Goal: Information Seeking & Learning: Learn about a topic

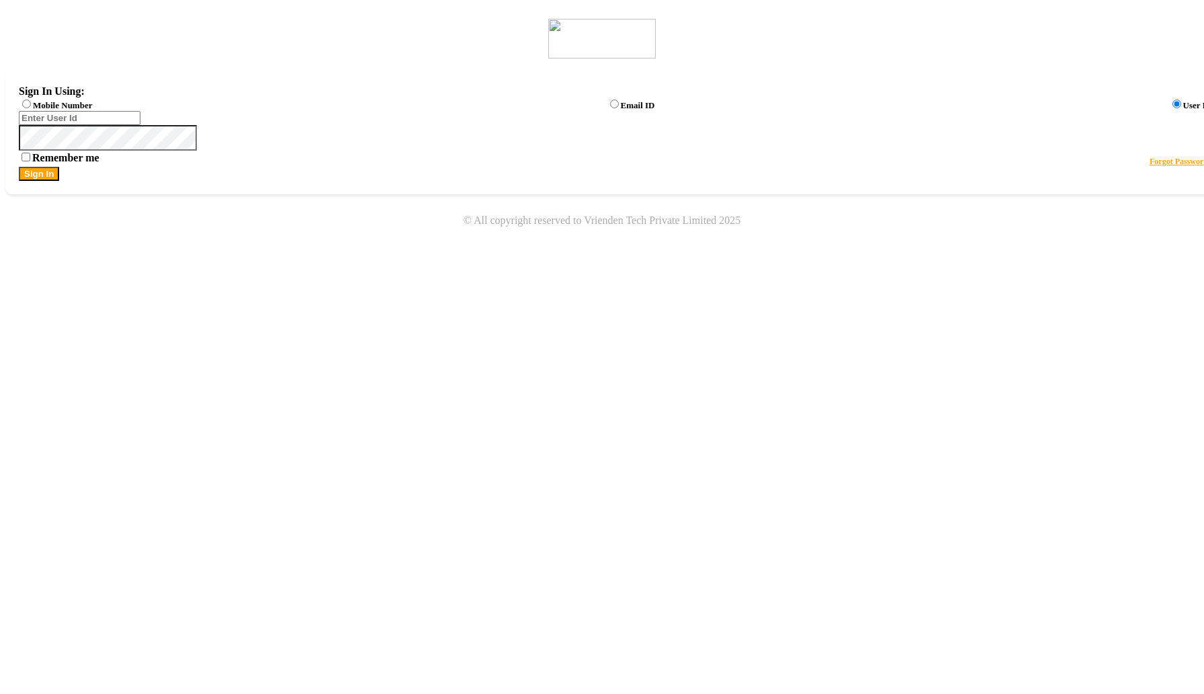
click at [92, 106] on label "Mobile Number" at bounding box center [62, 105] width 59 height 10
click at [31, 106] on input "Mobile Number" at bounding box center [26, 103] width 9 height 9
radio input "true"
radio input "false"
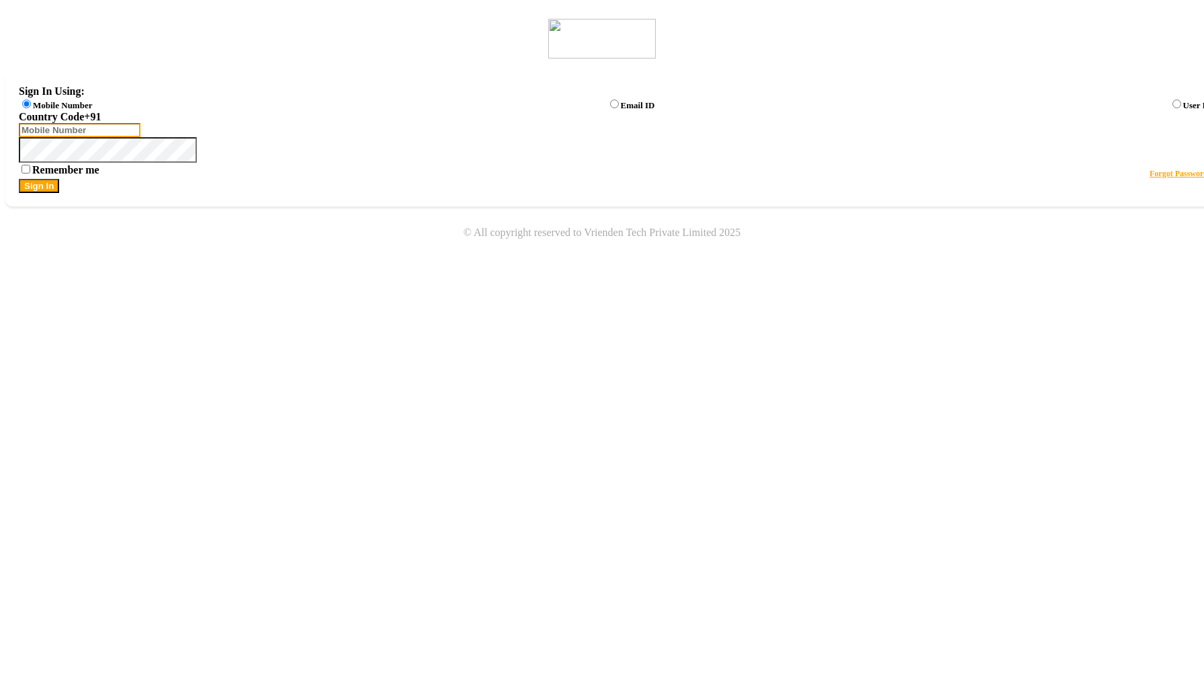
click at [140, 134] on input "Username" at bounding box center [80, 130] width 122 height 14
type input "123123123"
click at [19, 179] on button "Sign In" at bounding box center [39, 186] width 40 height 14
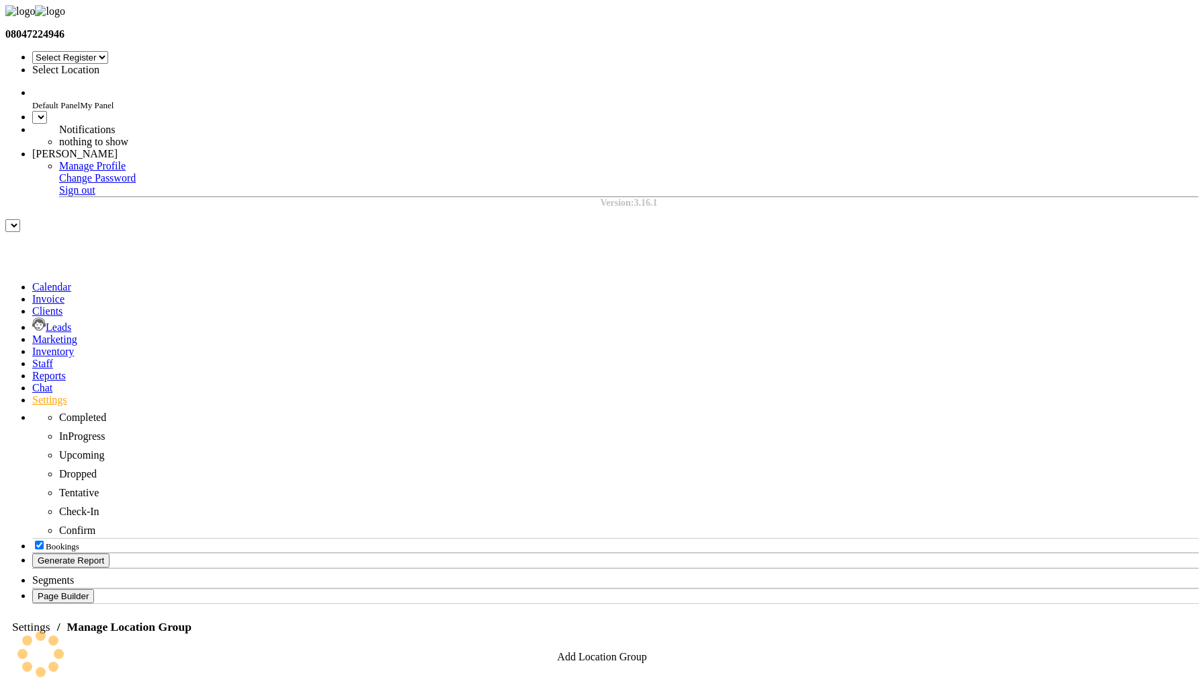
select select "7"
select select "en"
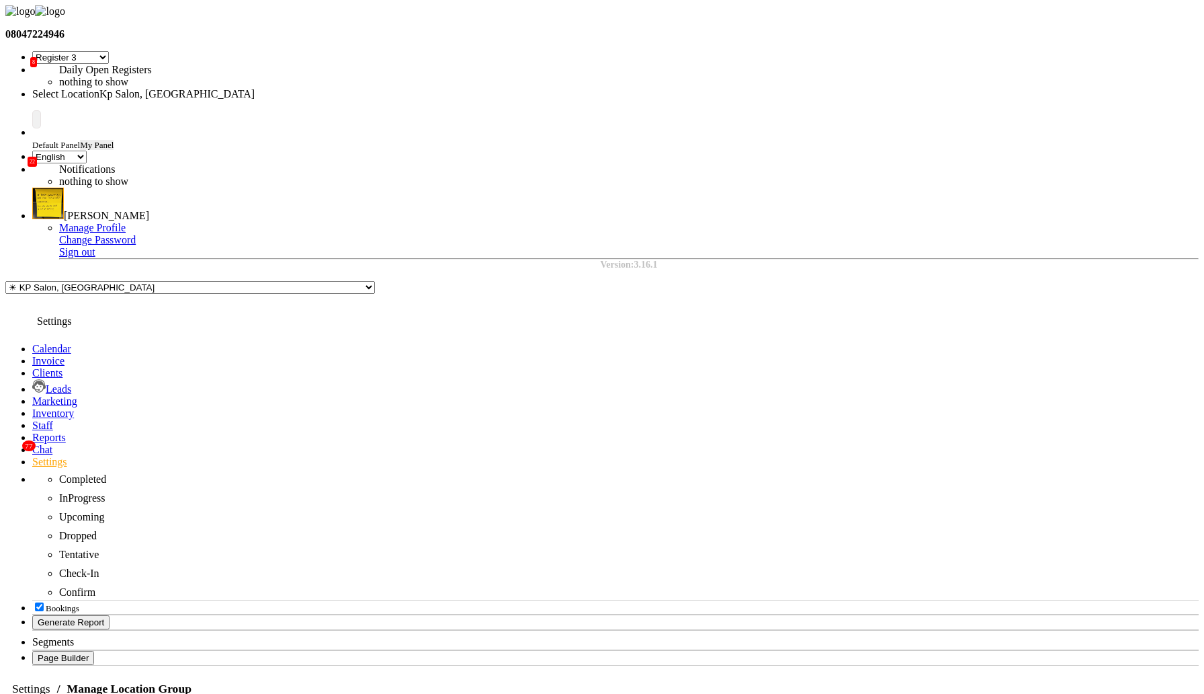
click at [32, 456] on icon at bounding box center [32, 461] width 0 height 11
click at [32, 395] on span at bounding box center [32, 400] width 0 height 11
click at [32, 456] on icon at bounding box center [32, 461] width 0 height 11
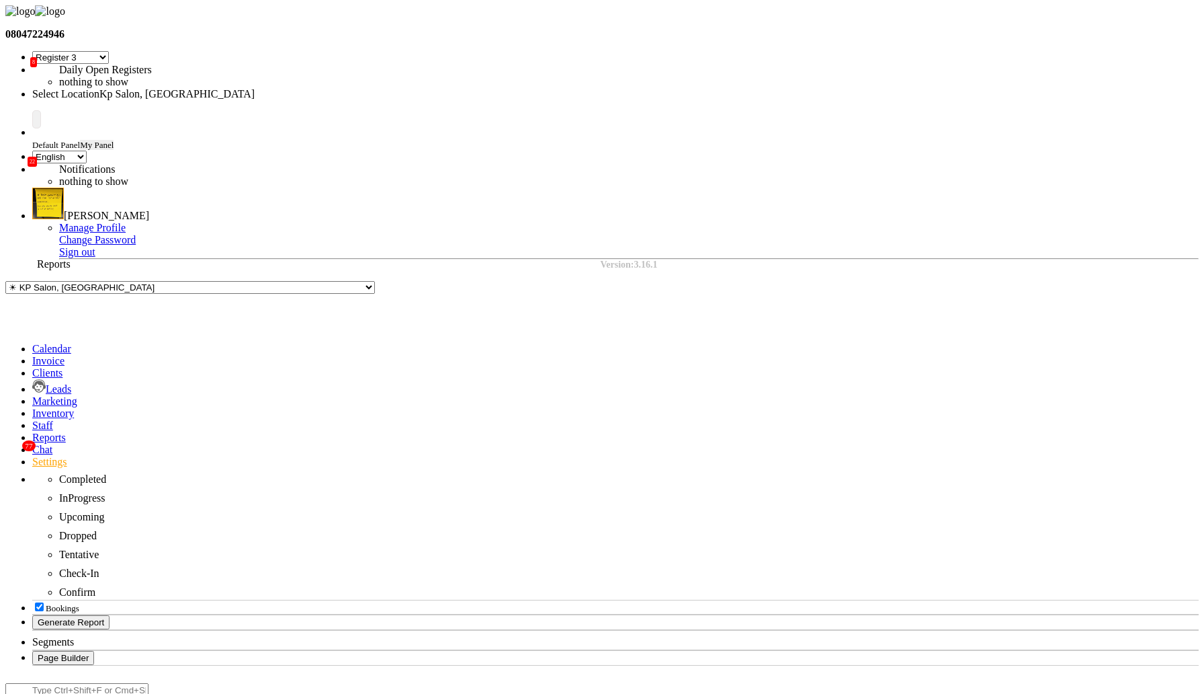
click at [32, 431] on icon at bounding box center [32, 436] width 0 height 11
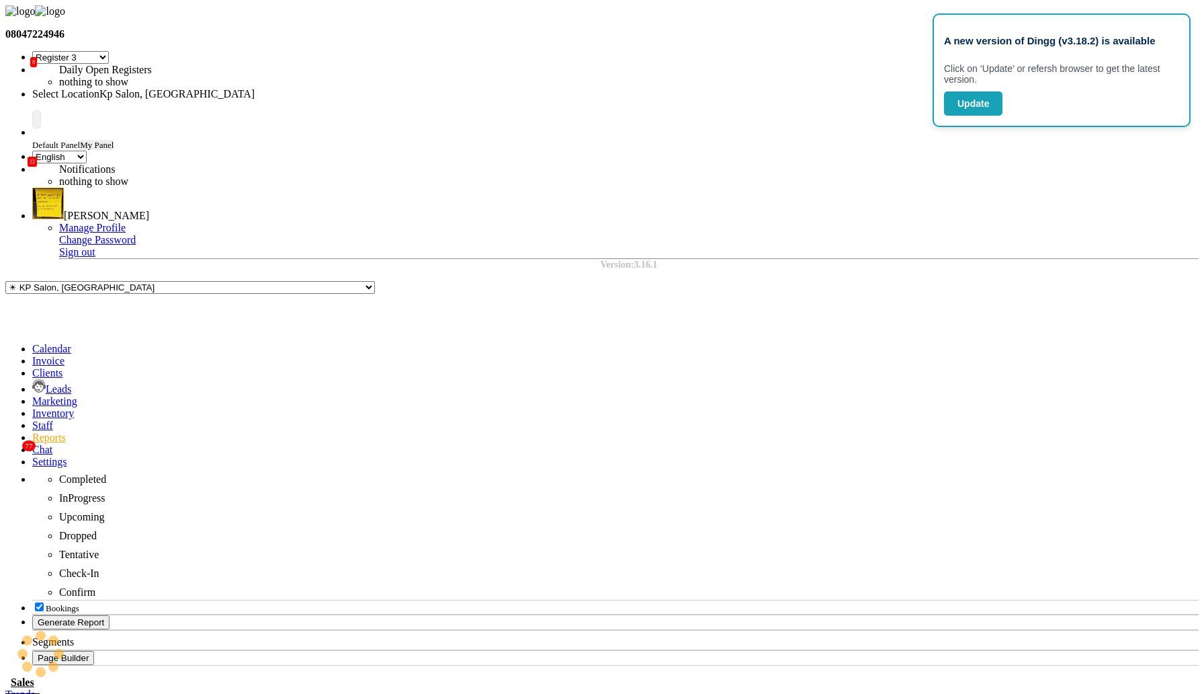
select select "full_report"
select select "csv"
select select "10"
select select "sum"
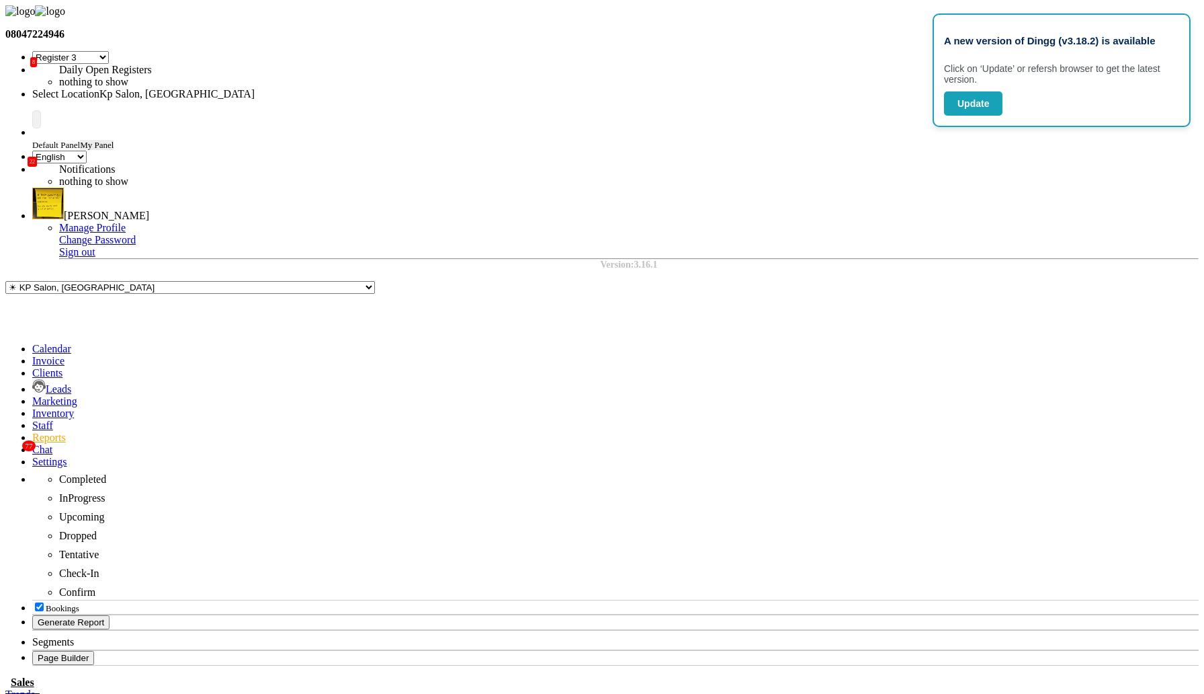
select select "sum"
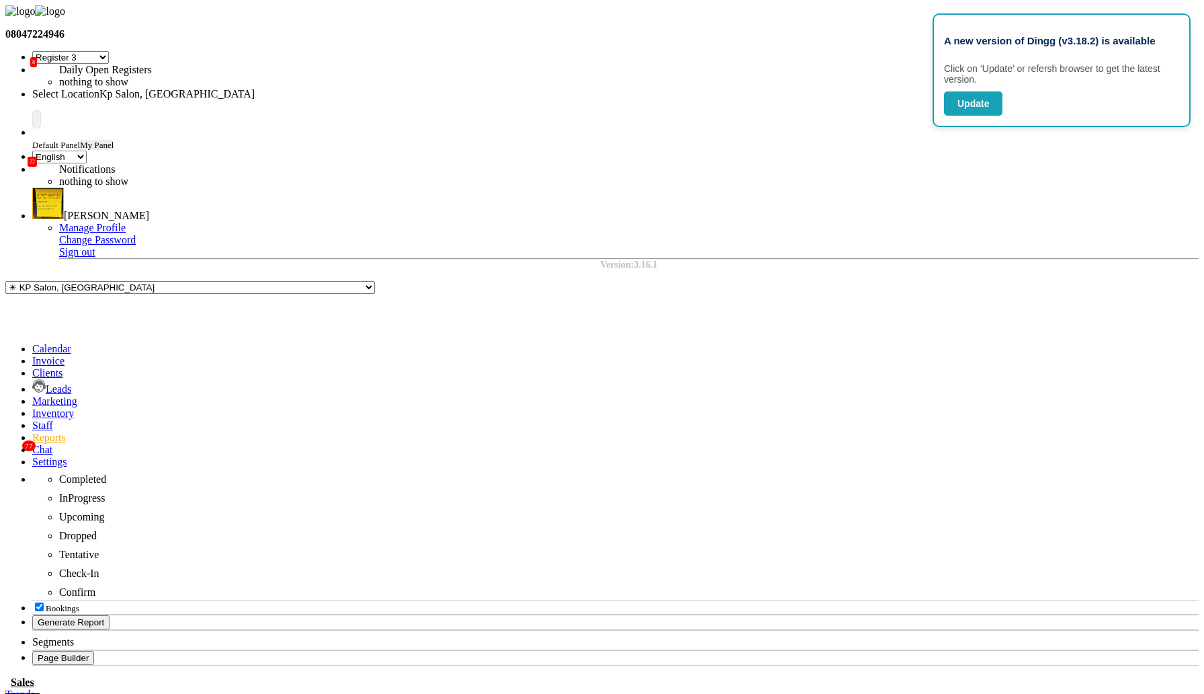
select select "sum"
select select "full_report"
select select "csv"
select select "10"
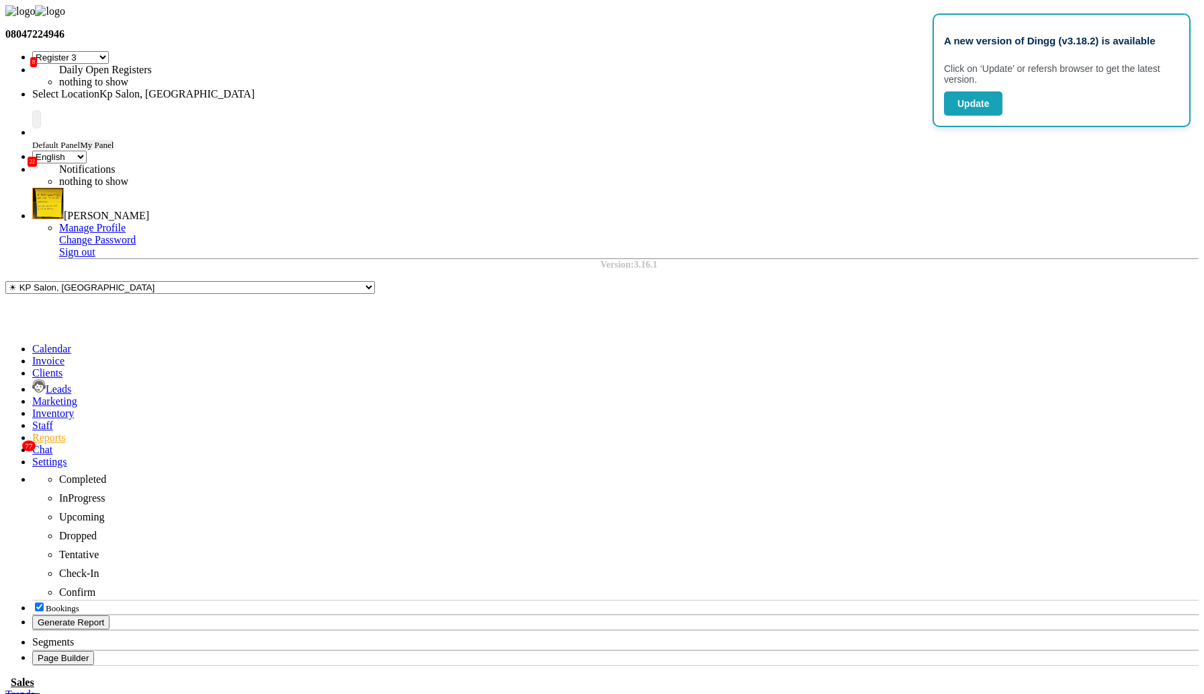
select select "sum"
click at [32, 395] on icon at bounding box center [32, 400] width 0 height 11
